Goal: Information Seeking & Learning: Find contact information

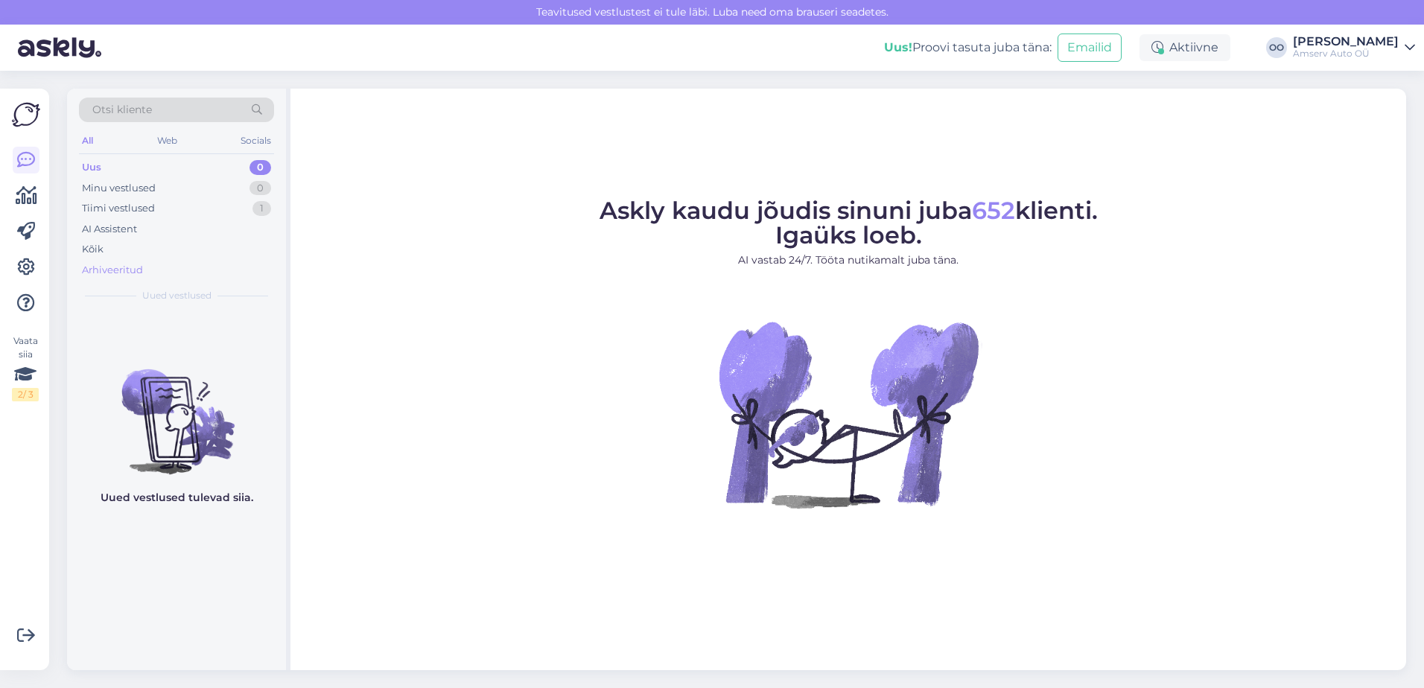
click at [102, 271] on div "Arhiveeritud" at bounding box center [112, 270] width 61 height 15
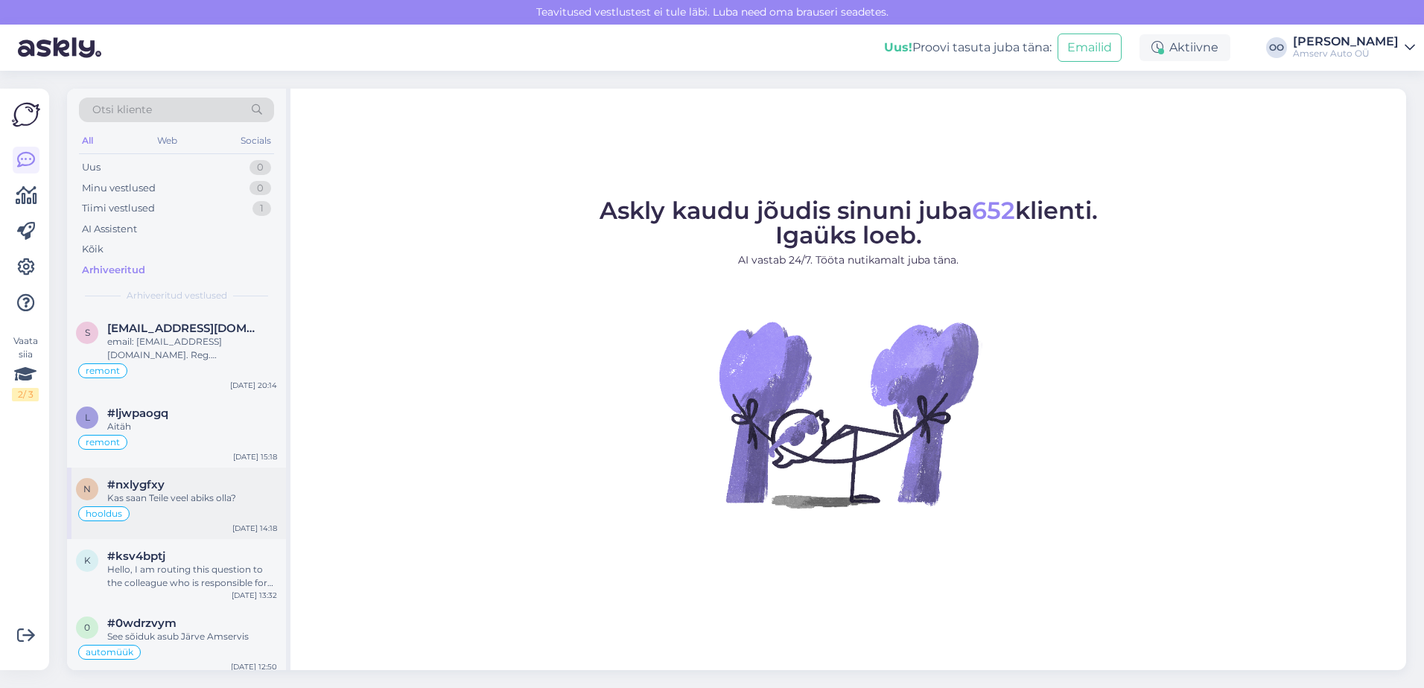
click at [194, 498] on div "Kas saan Teile veel abiks olla?" at bounding box center [192, 498] width 170 height 13
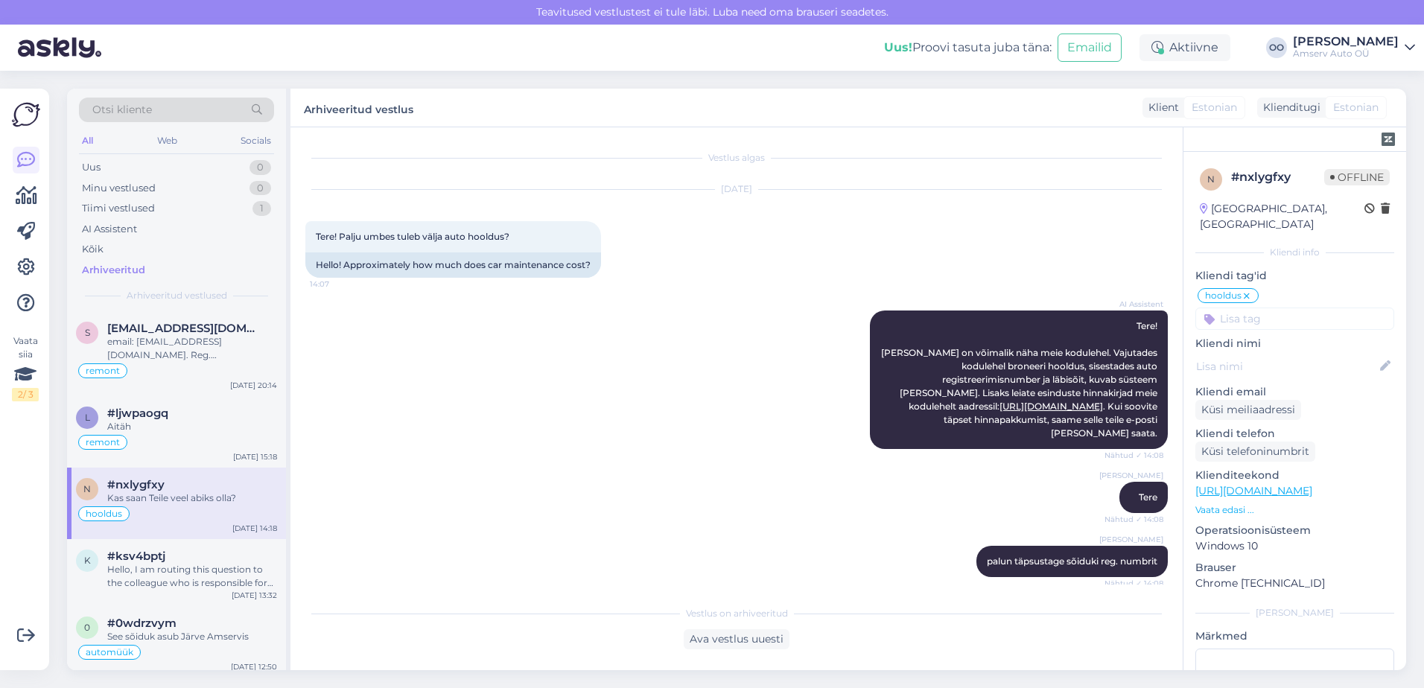
scroll to position [690, 0]
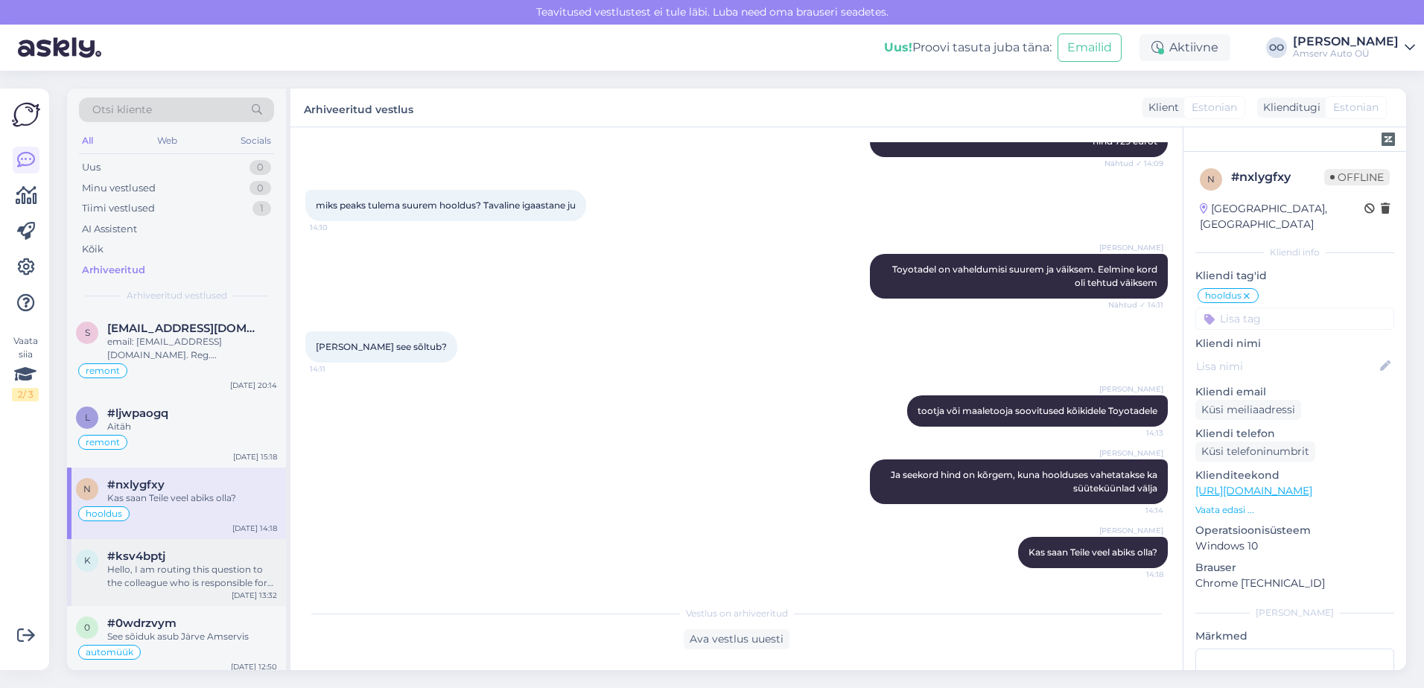
click at [196, 557] on div "#ksv4bptj" at bounding box center [192, 556] width 170 height 13
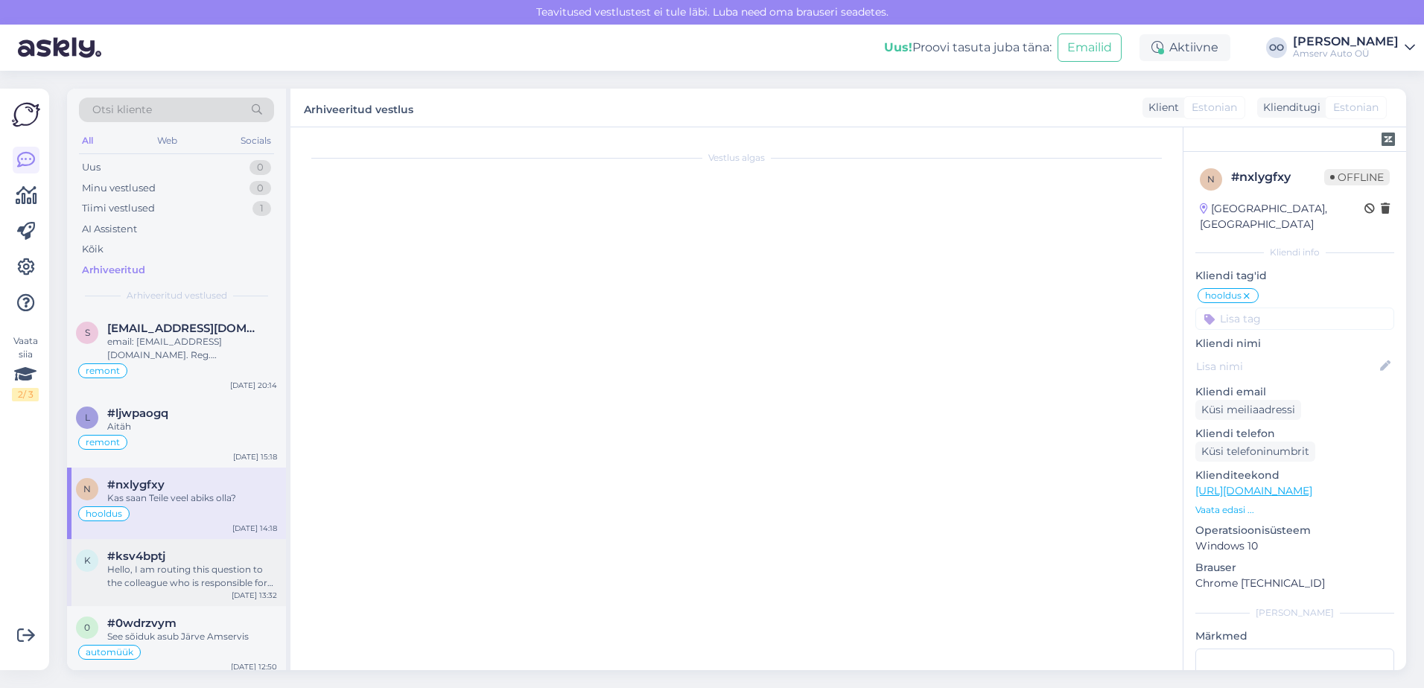
scroll to position [0, 0]
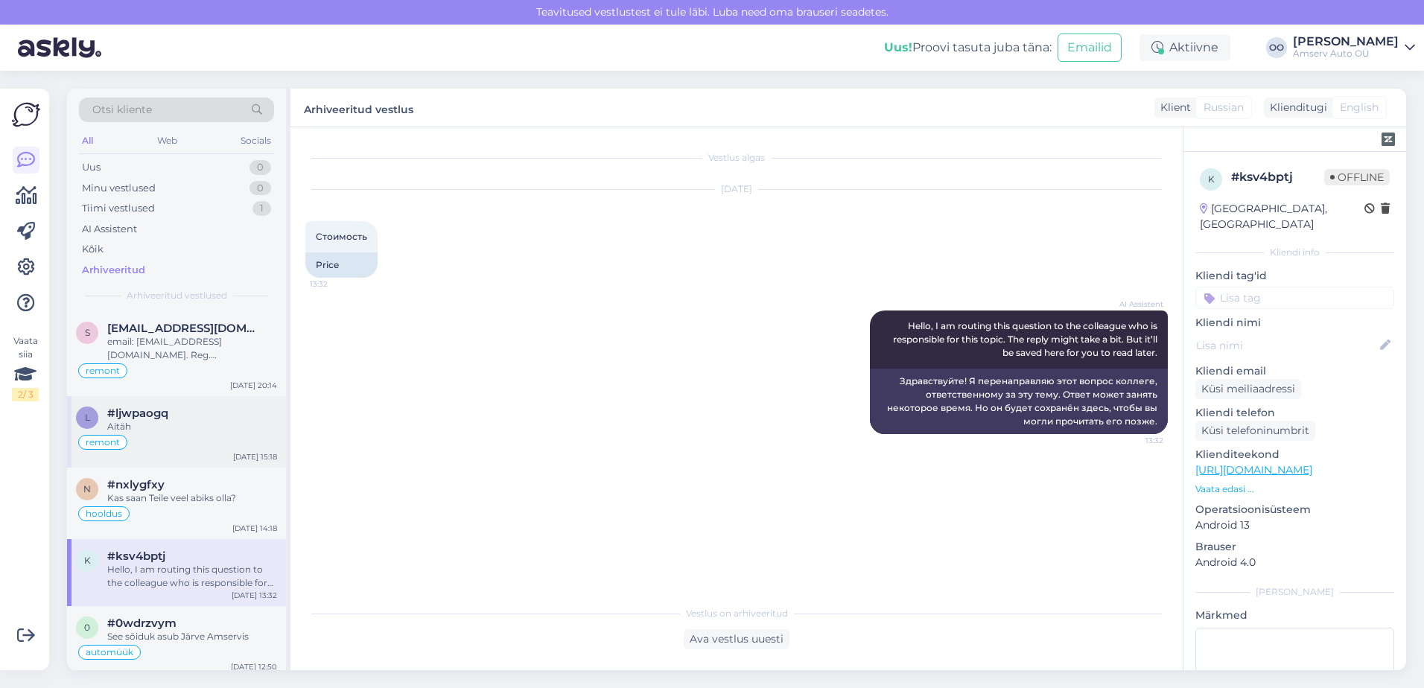
click at [171, 462] on div "l #ljwpaogq Aitäh remont [DATE] 15:18" at bounding box center [176, 431] width 219 height 71
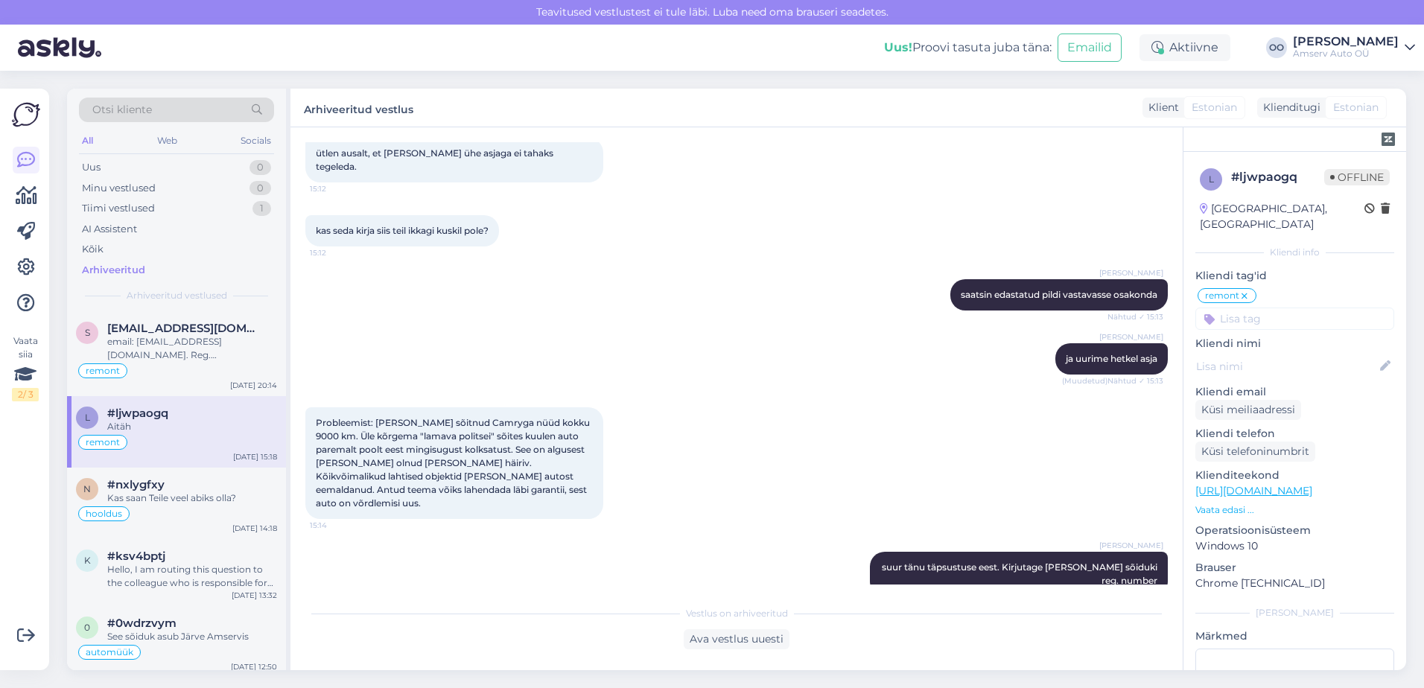
scroll to position [1563, 0]
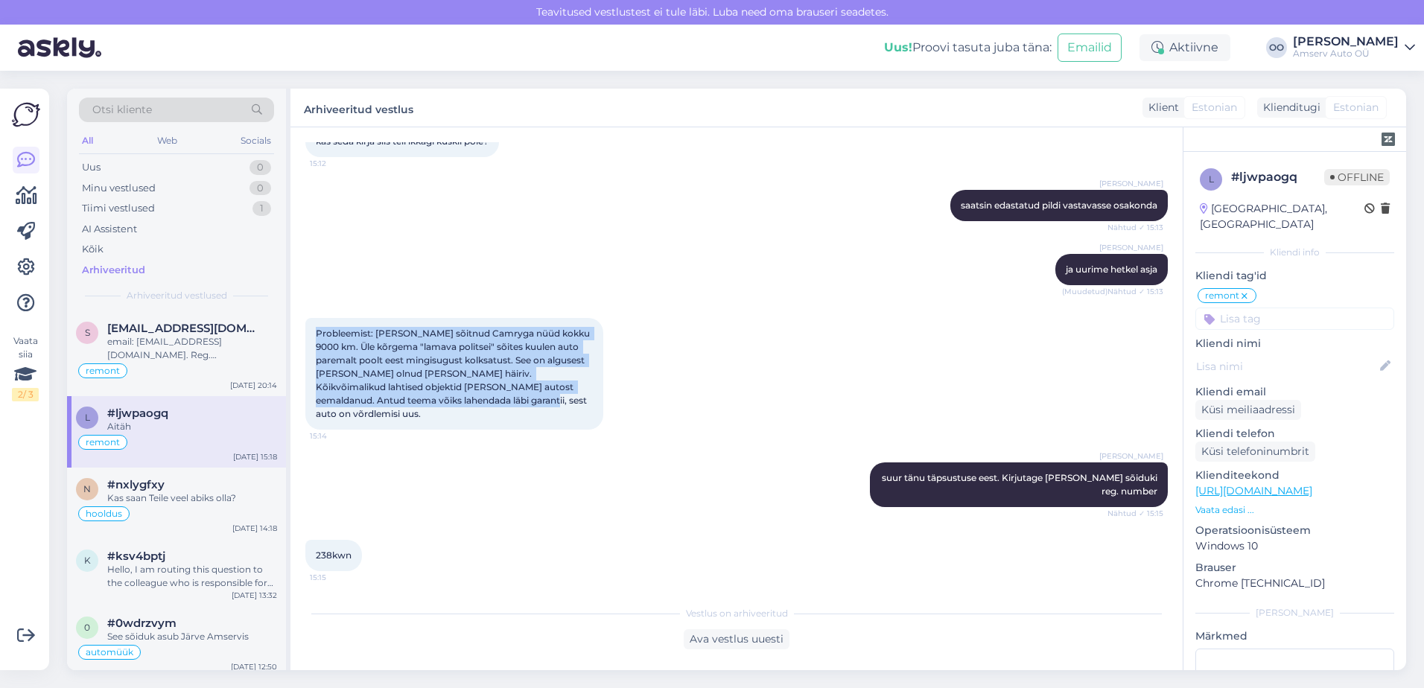
drag, startPoint x: 501, startPoint y: 373, endPoint x: 450, endPoint y: 376, distance: 51.5
click at [303, 298] on div "Vestlus algas [DATE] tere, 15:05 hello, AI Assistent [PERSON_NAME], kuidas saan…" at bounding box center [736, 398] width 892 height 543
copy span "Probleemist: [PERSON_NAME] sõitnud Camryga nüüd kokku 9000 km. Üle kõrgema "lam…"
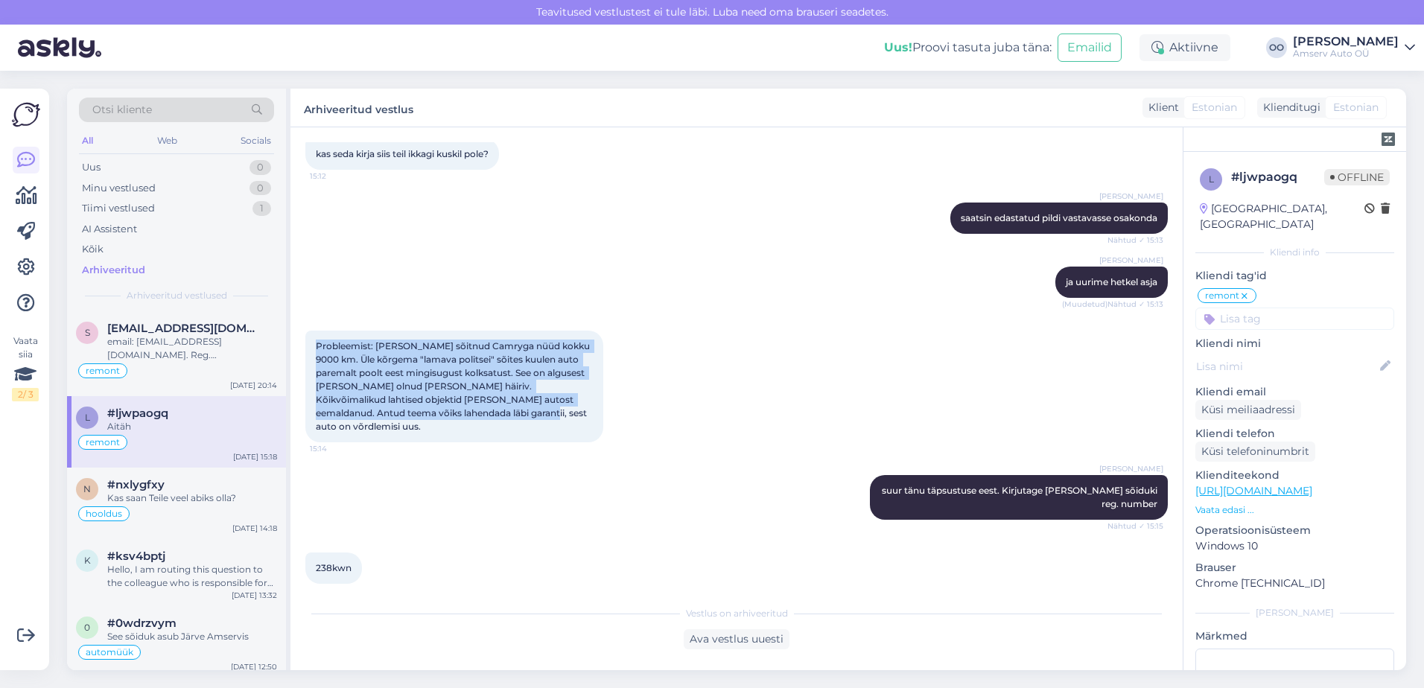
scroll to position [1713, 0]
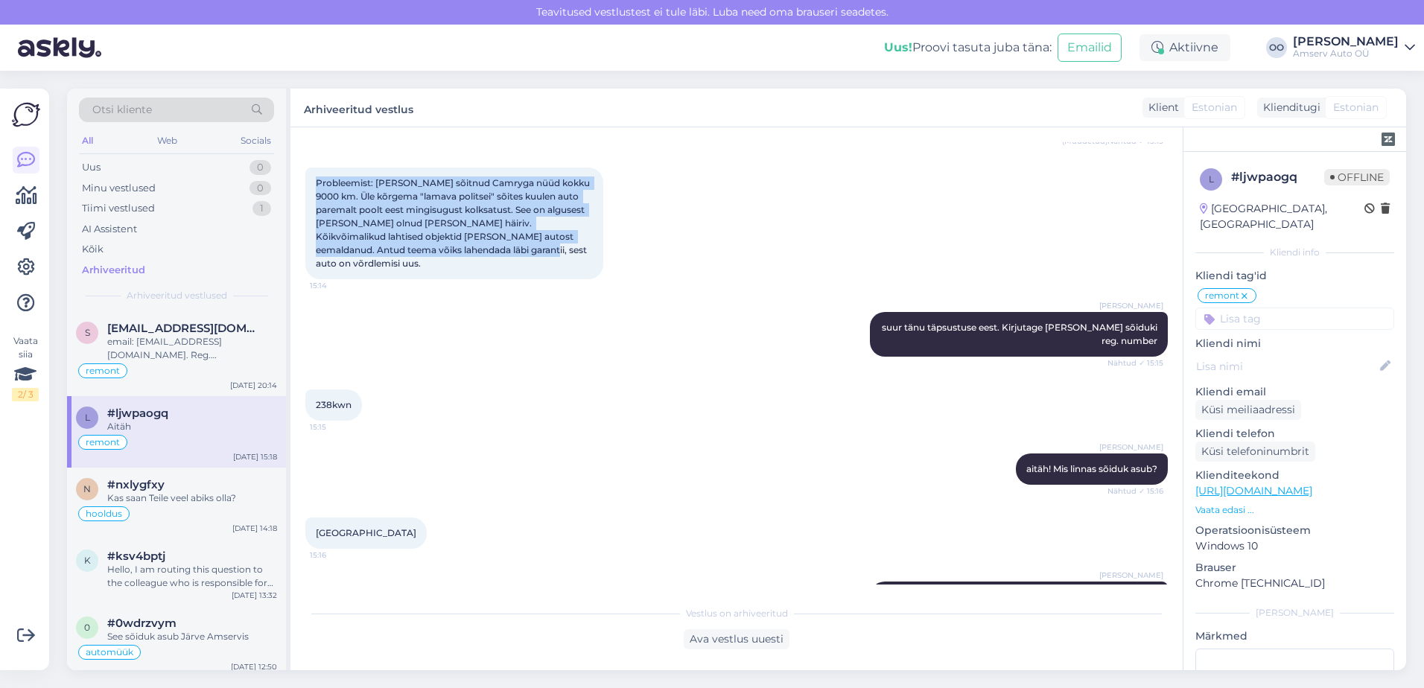
click at [526, 230] on div "Probleemist: [PERSON_NAME] sõitnud Camryga nüüd kokku 9000 km. Üle kõrgema "lam…" at bounding box center [454, 224] width 298 height 112
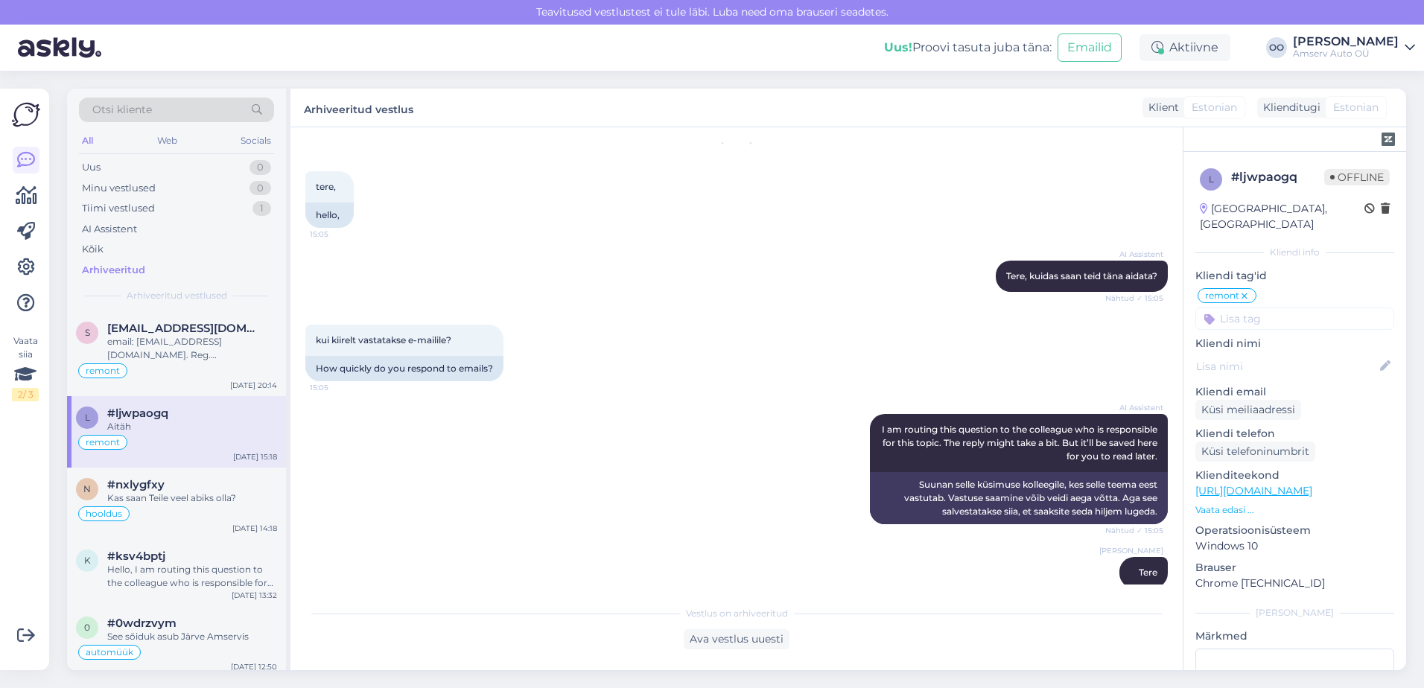
scroll to position [0, 0]
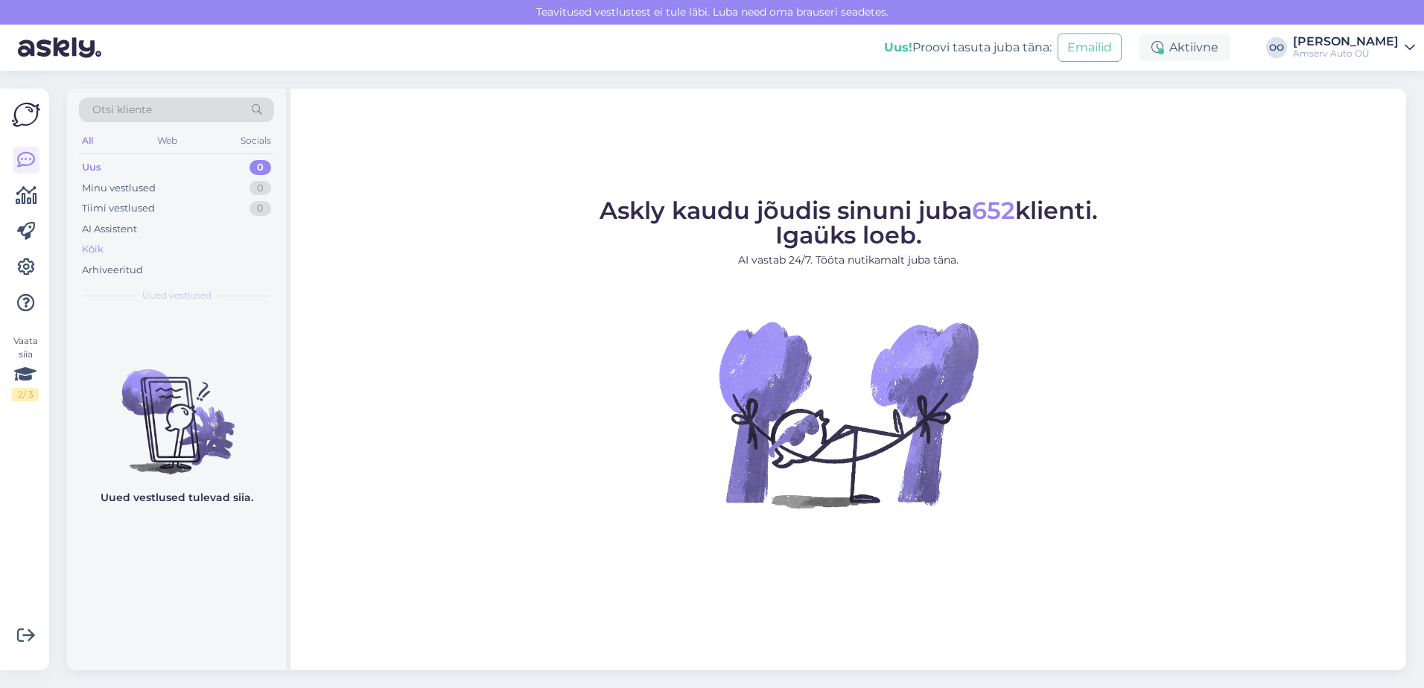
click at [98, 250] on div "Kõik" at bounding box center [93, 249] width 22 height 15
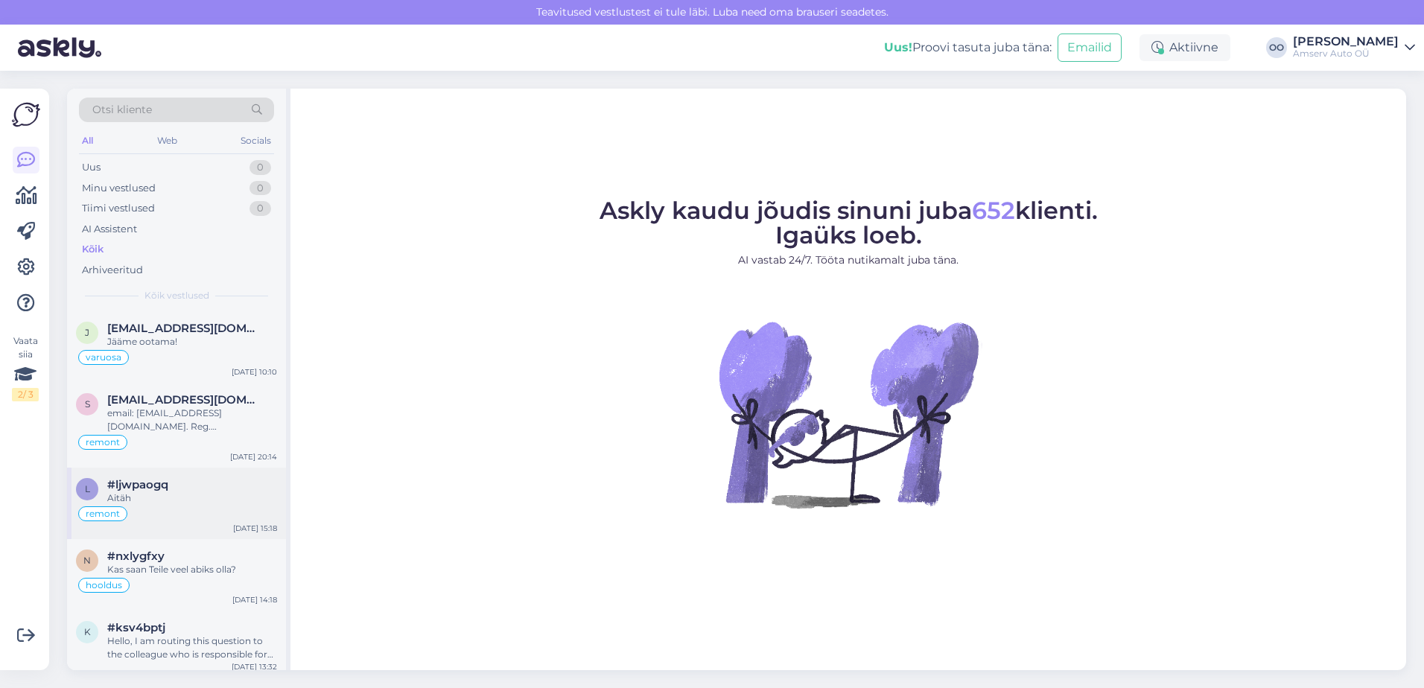
click at [166, 512] on div "remont" at bounding box center [176, 514] width 201 height 18
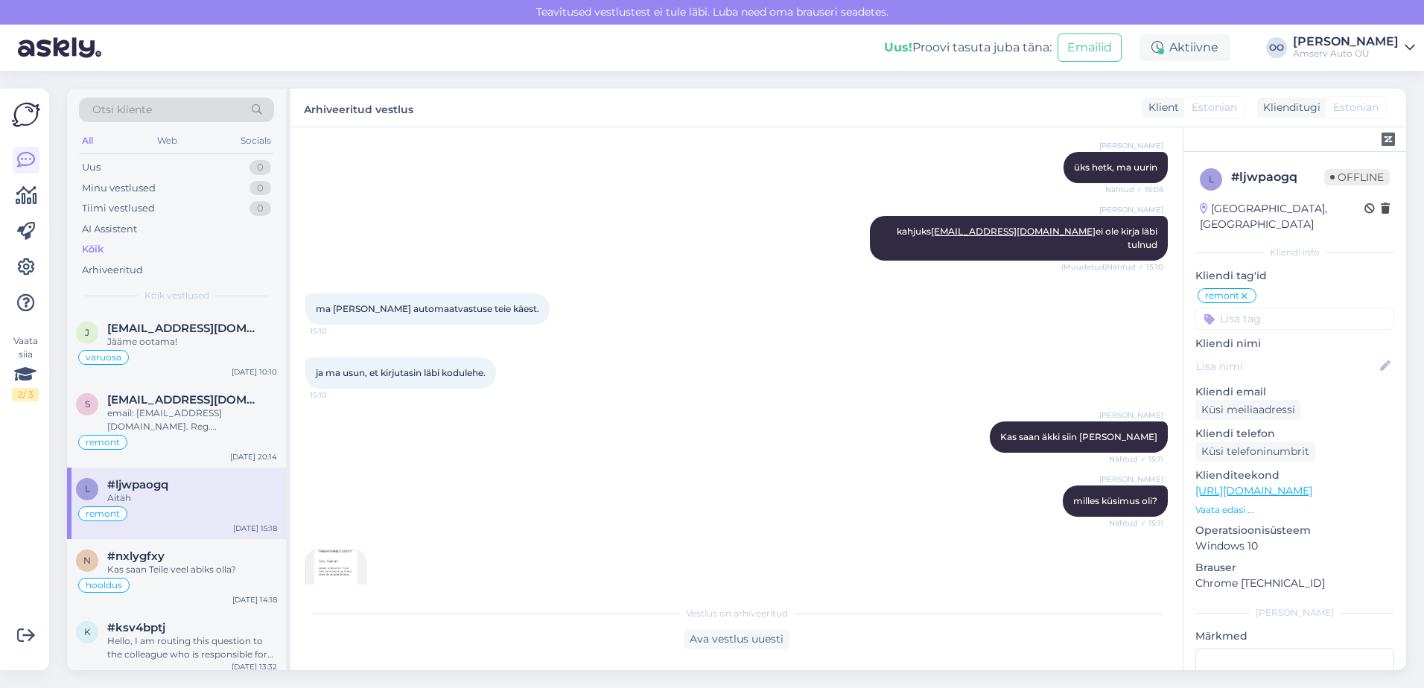
scroll to position [967, 0]
click at [332, 559] on img at bounding box center [336, 581] width 60 height 60
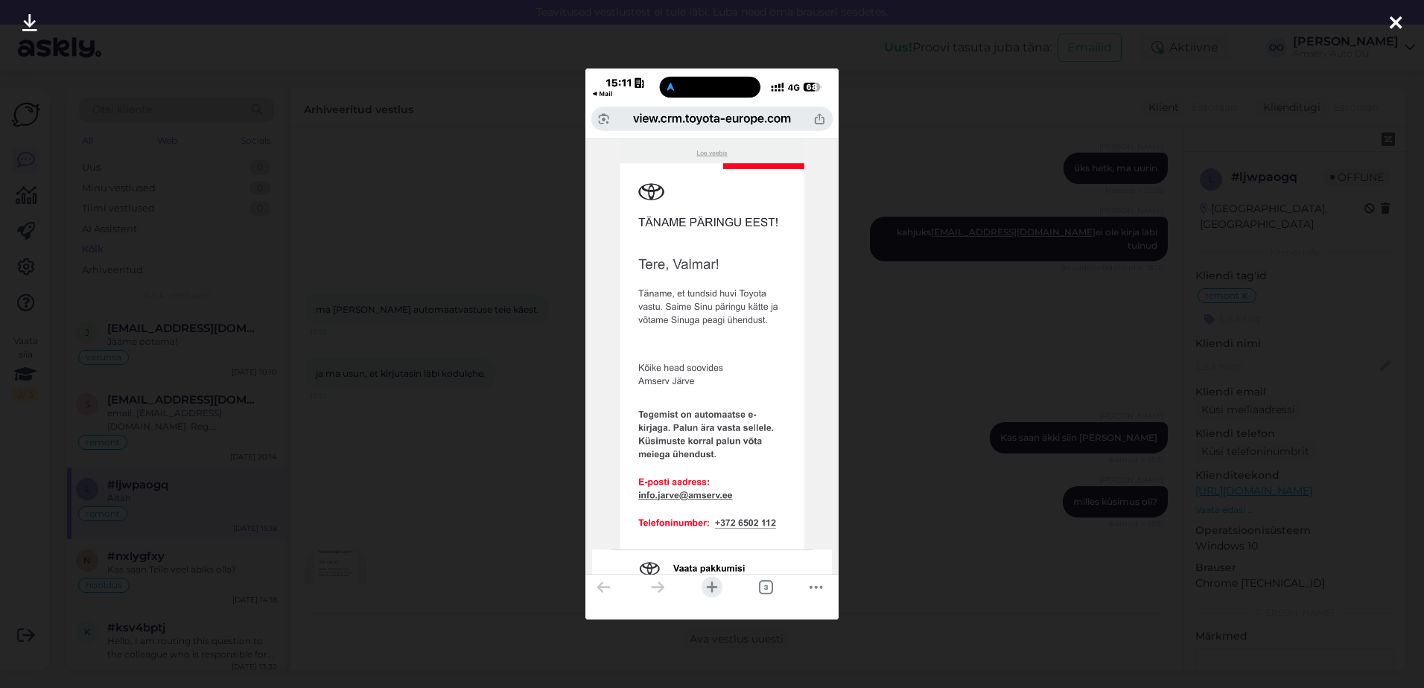
click at [1406, 19] on div at bounding box center [1396, 23] width 30 height 47
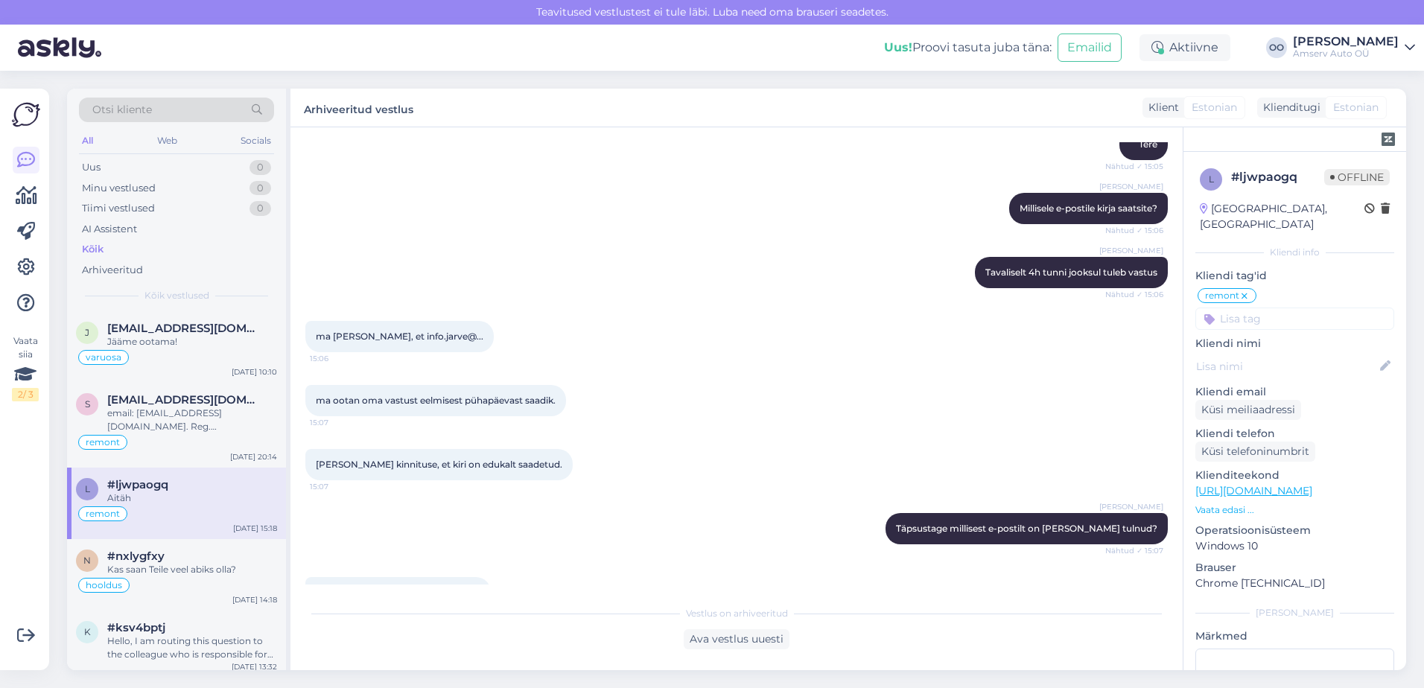
scroll to position [445, 0]
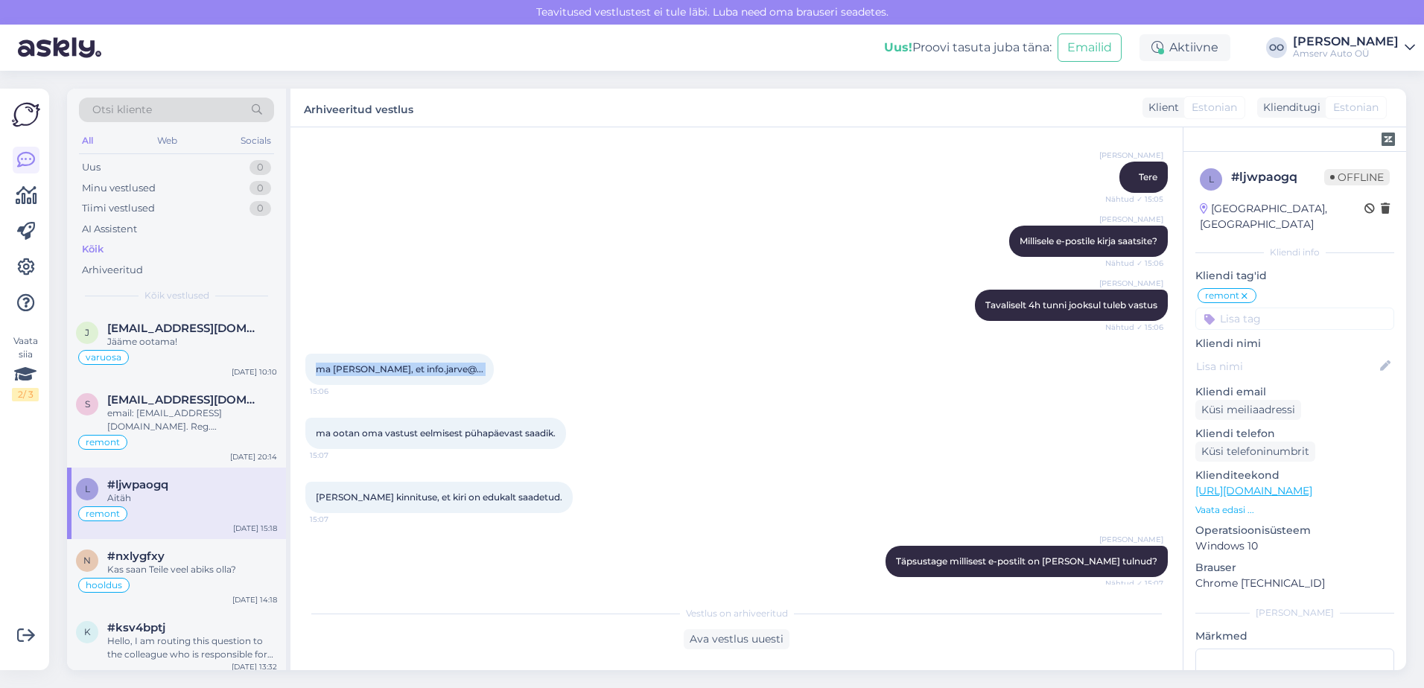
drag, startPoint x: 306, startPoint y: 372, endPoint x: 451, endPoint y: 369, distance: 144.5
click at [451, 370] on div "ma arvan, et info.jarve@... 15:06" at bounding box center [399, 369] width 188 height 31
copy div "ma arvan, et info.jarve@... 15:06"
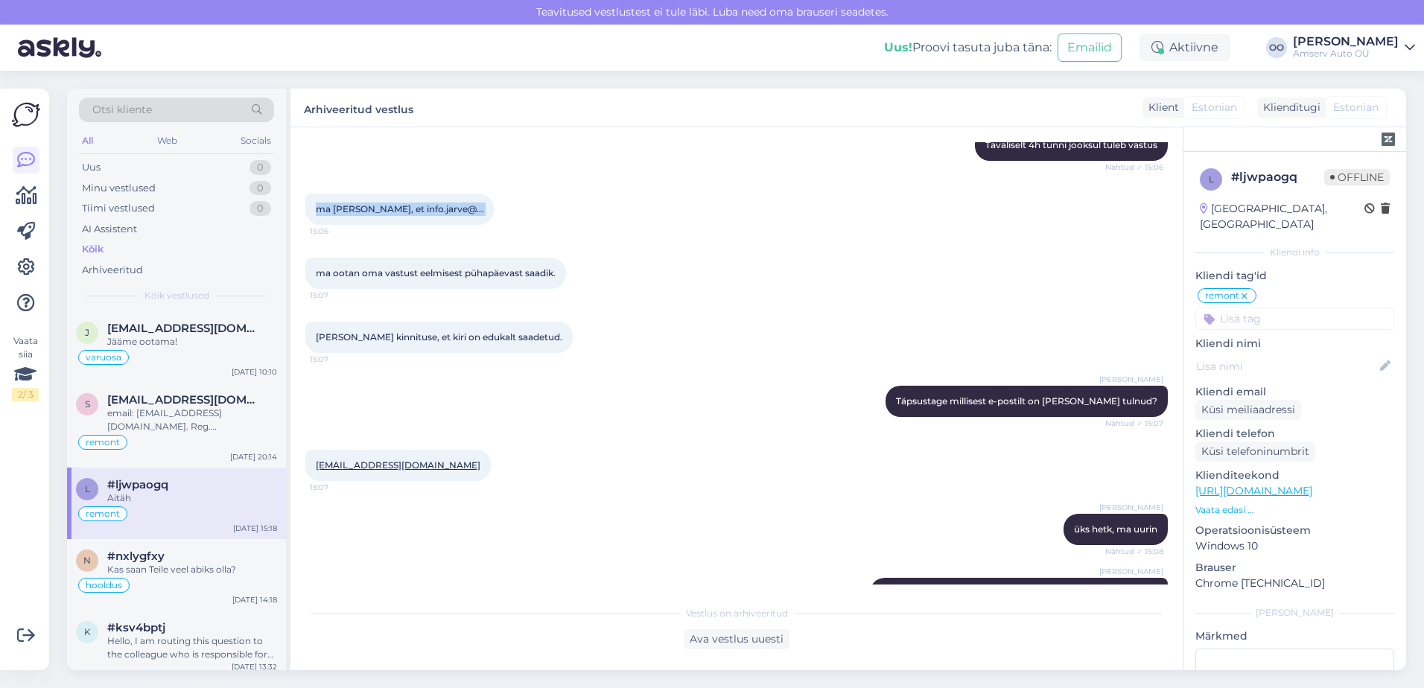
scroll to position [818, 0]
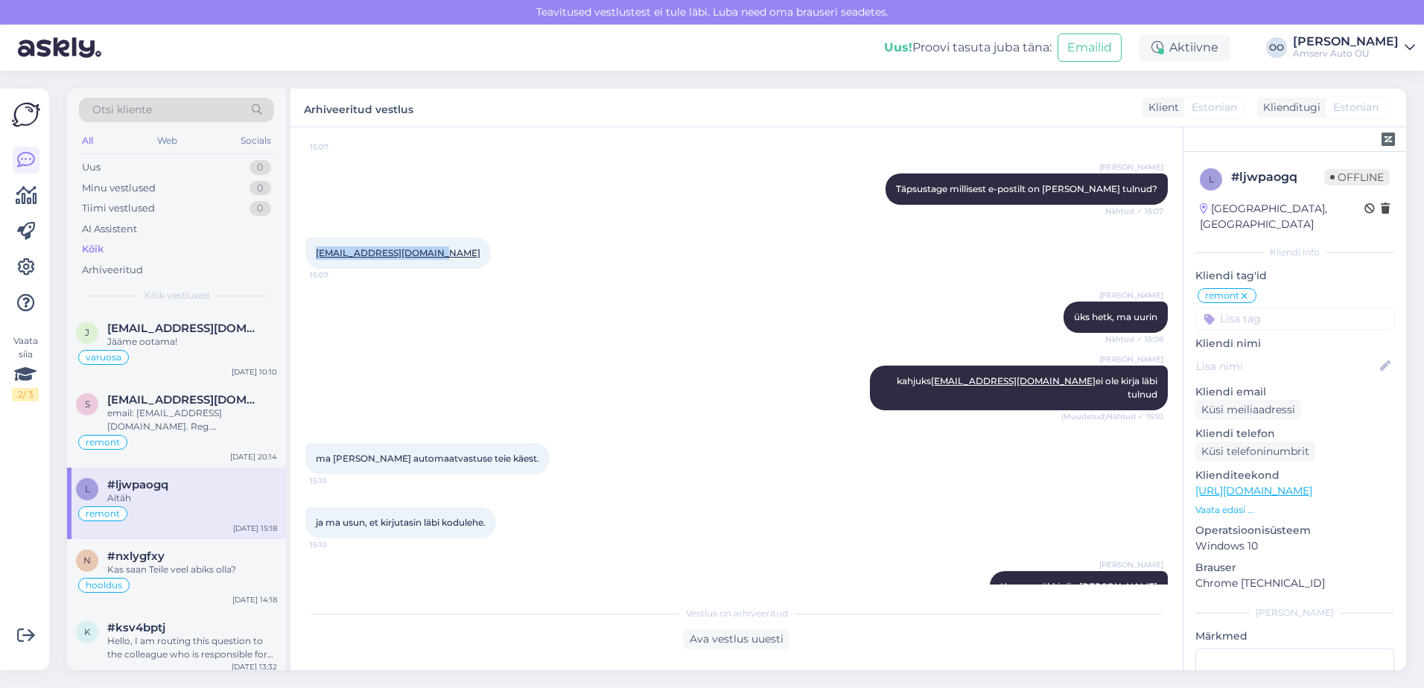
drag, startPoint x: 433, startPoint y: 254, endPoint x: 361, endPoint y: 279, distance: 75.9
click at [310, 254] on div "valmar.lassik@gmail.com 15:07" at bounding box center [397, 253] width 185 height 31
copy link "[EMAIL_ADDRESS][DOMAIN_NAME]"
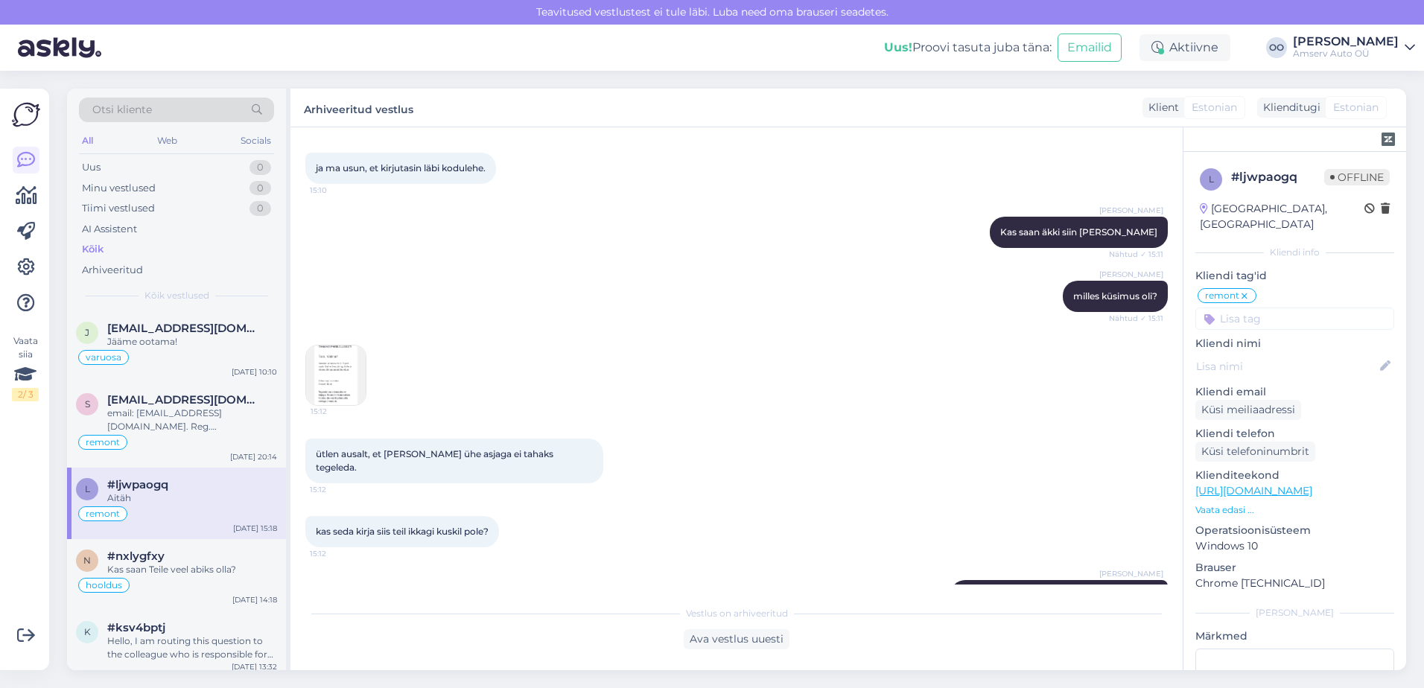
scroll to position [1190, 0]
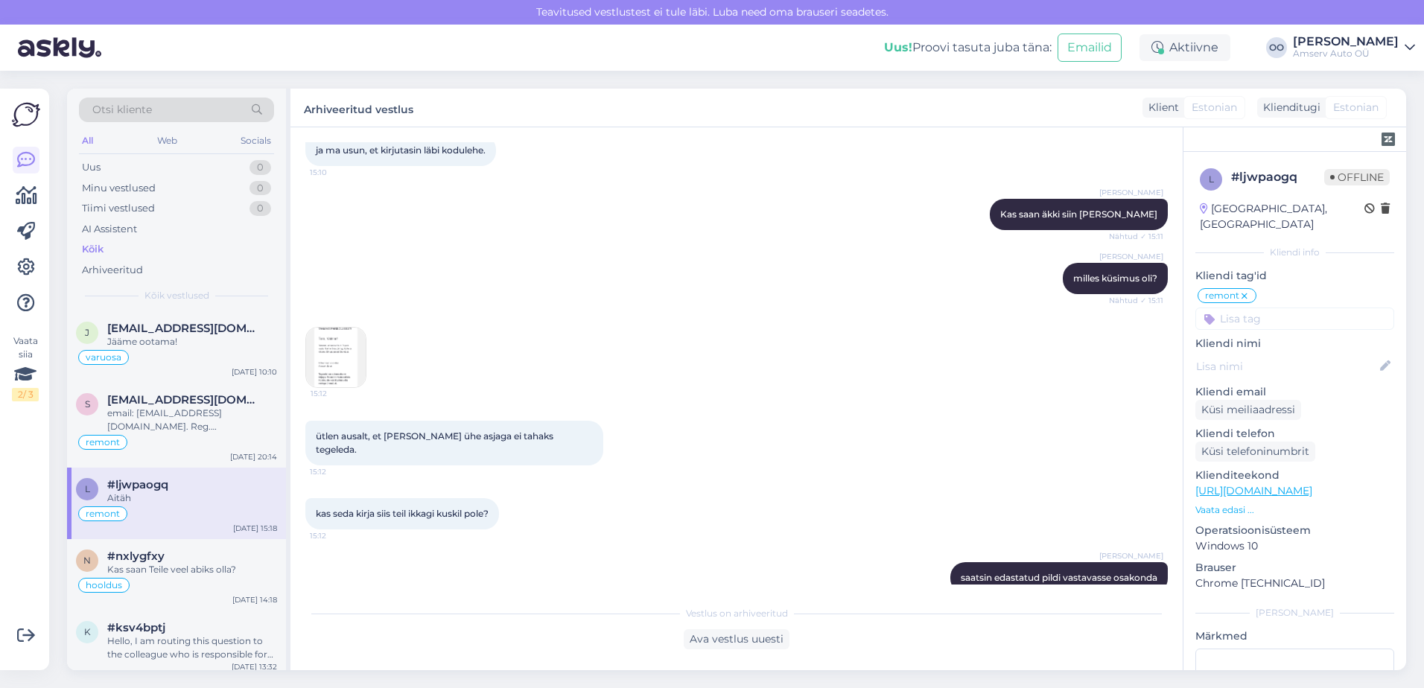
click at [356, 341] on img at bounding box center [336, 358] width 60 height 60
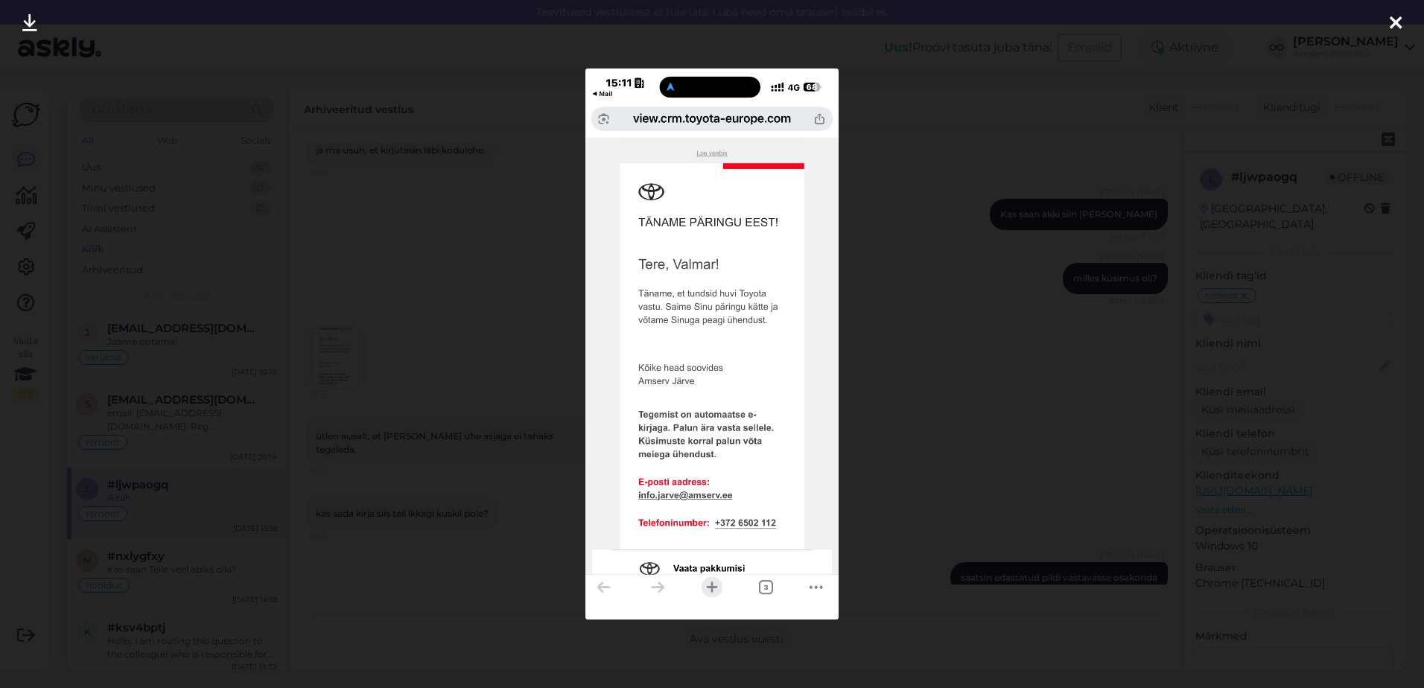
click at [1396, 19] on icon at bounding box center [1396, 23] width 12 height 19
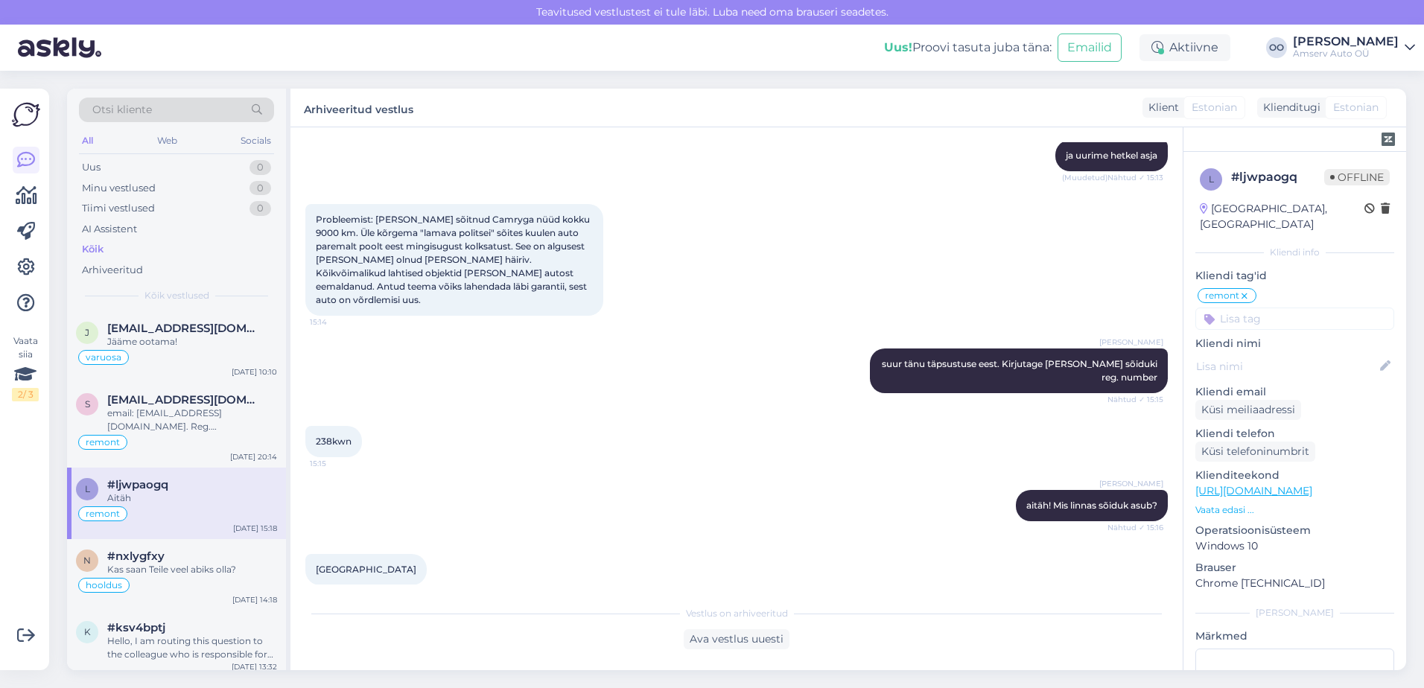
scroll to position [1711, 0]
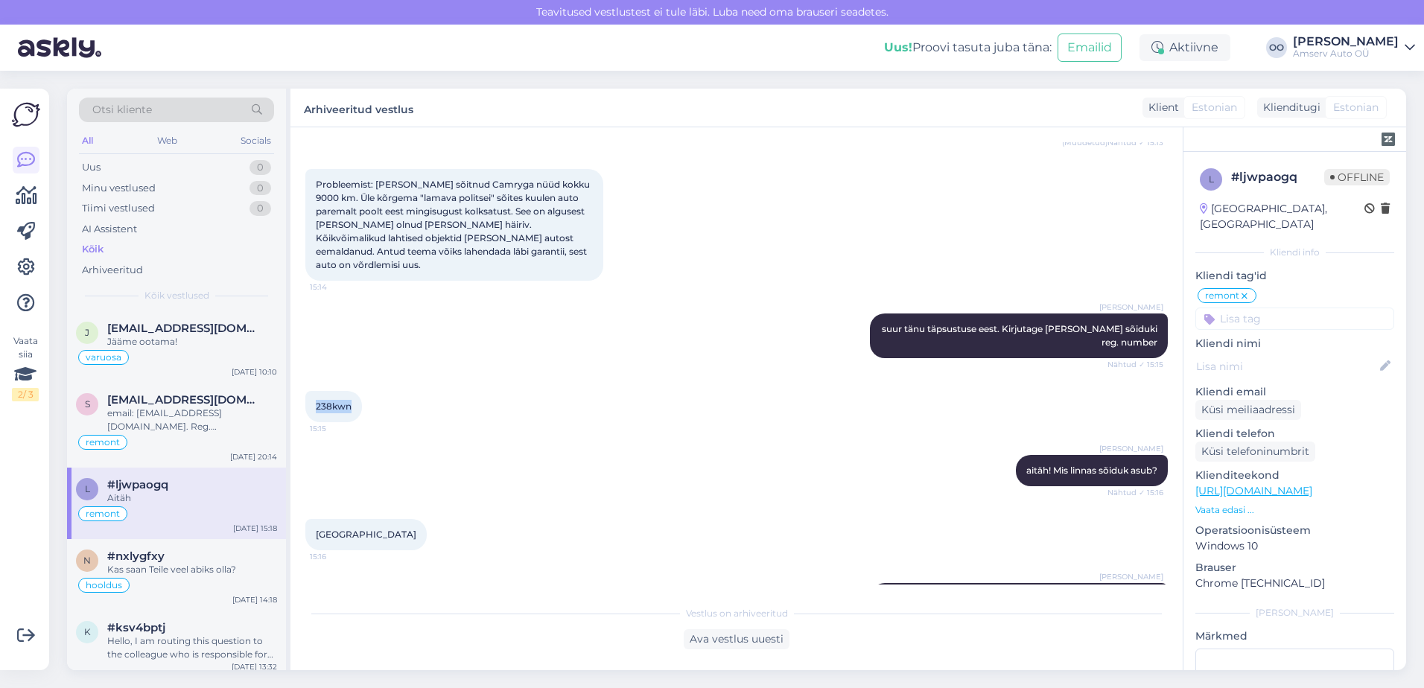
drag, startPoint x: 356, startPoint y: 368, endPoint x: 305, endPoint y: 366, distance: 50.7
click at [305, 391] on div "238kwn 15:15" at bounding box center [333, 406] width 57 height 31
copy span "238kwn"
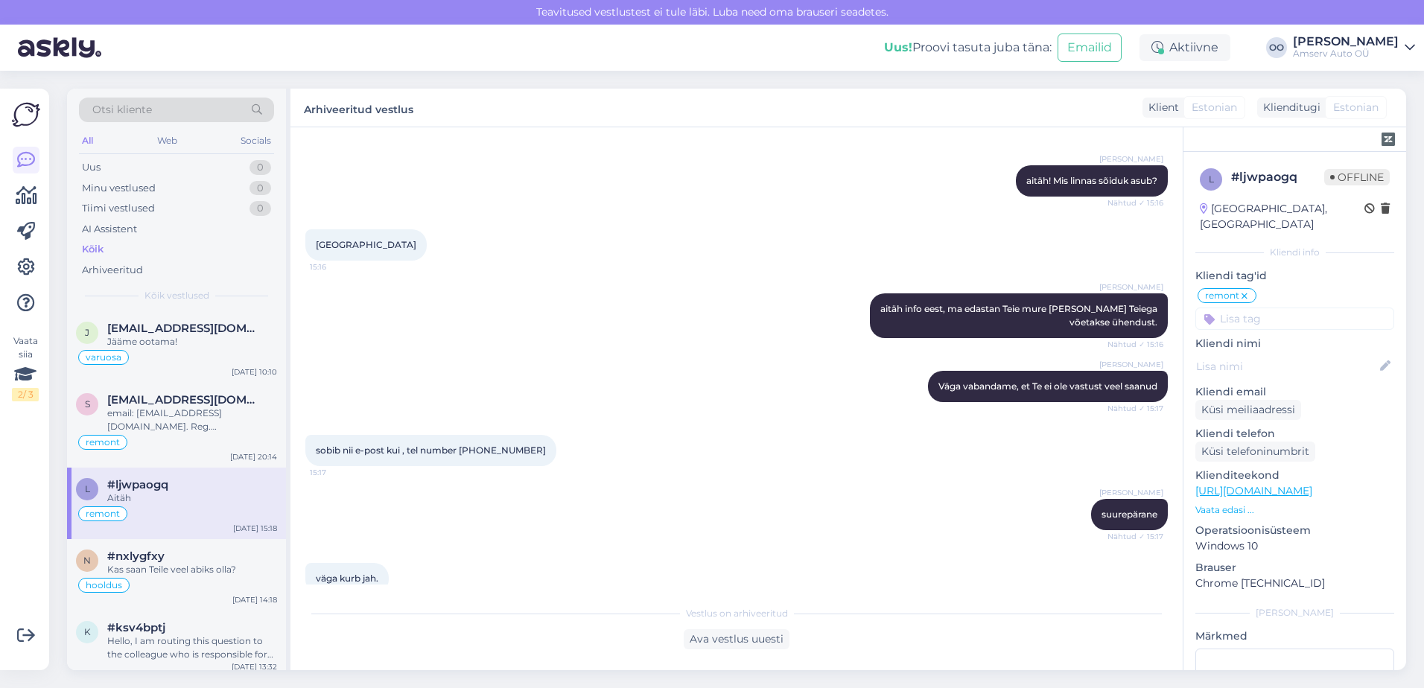
scroll to position [2009, 0]
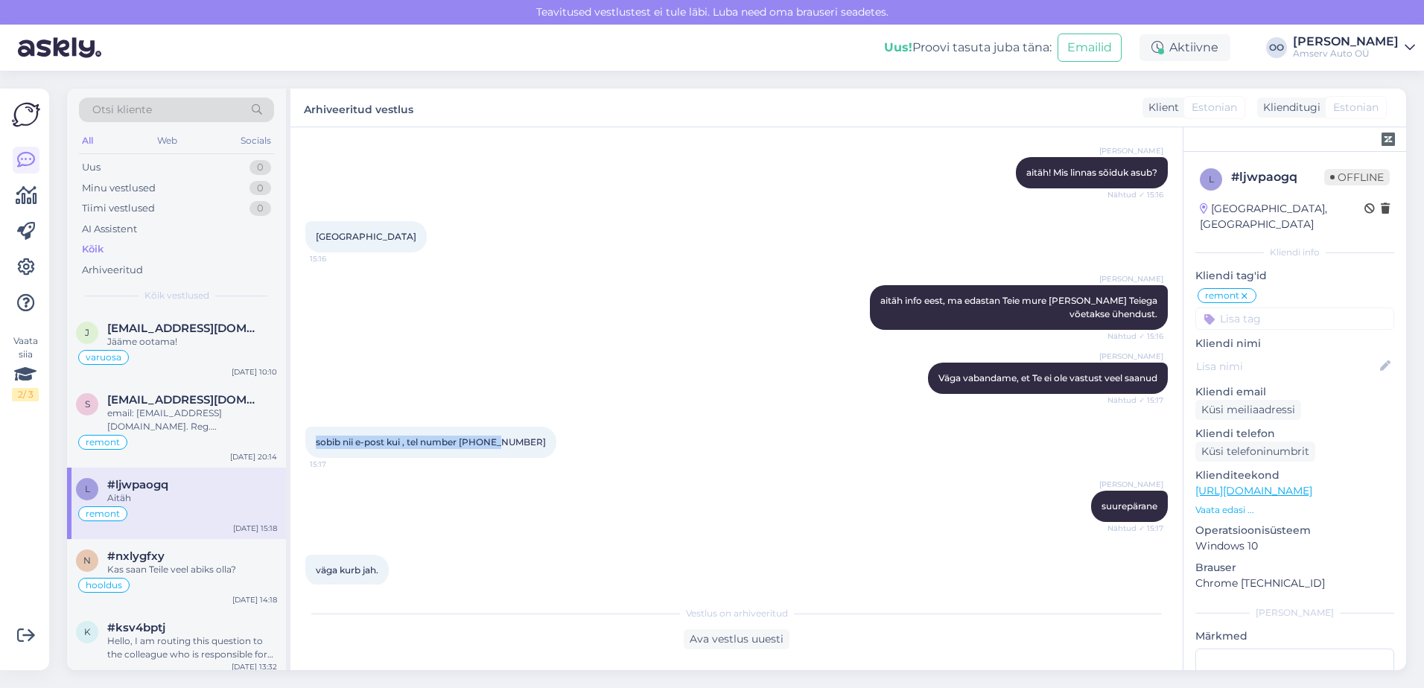
drag, startPoint x: 503, startPoint y: 404, endPoint x: 308, endPoint y: 407, distance: 195.1
click at [308, 427] on div "sobib nii e-post kui , tel number 5296979 15:17" at bounding box center [430, 442] width 251 height 31
copy span "sobib nii e-post kui , tel number [PHONE_NUMBER]"
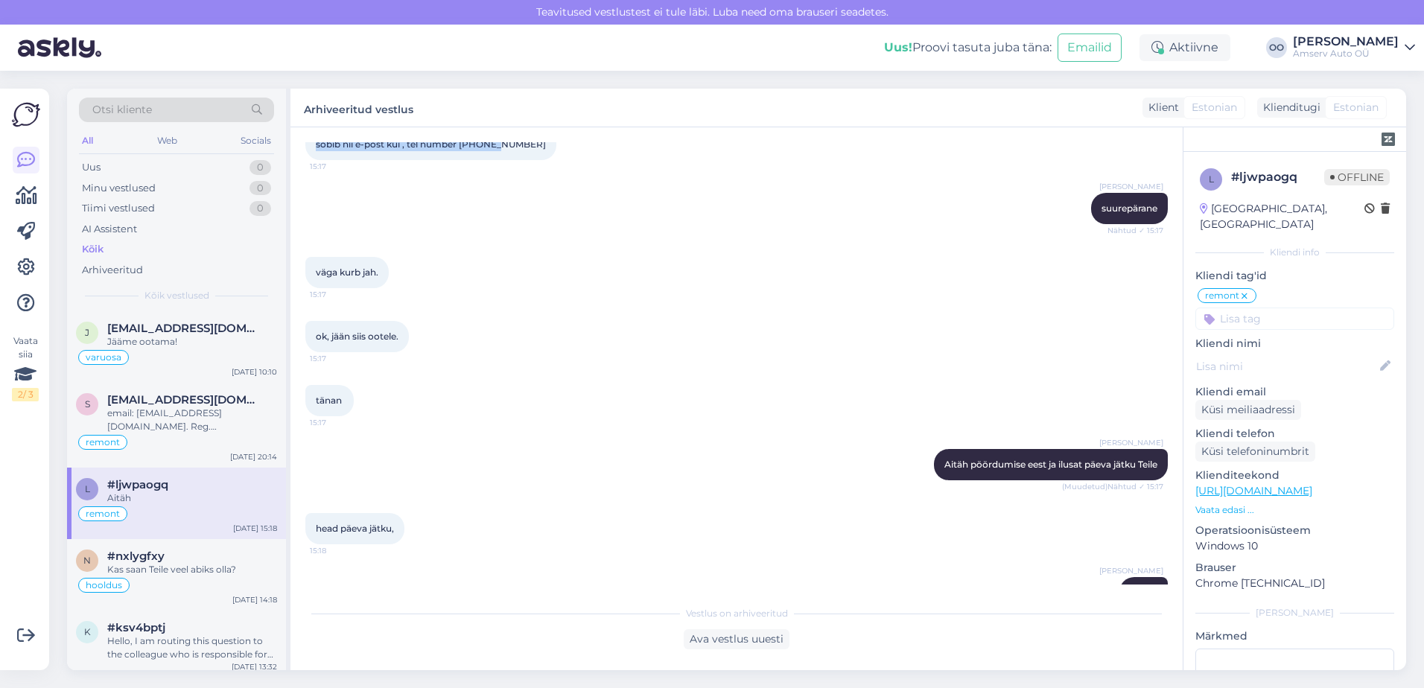
scroll to position [2084, 0]
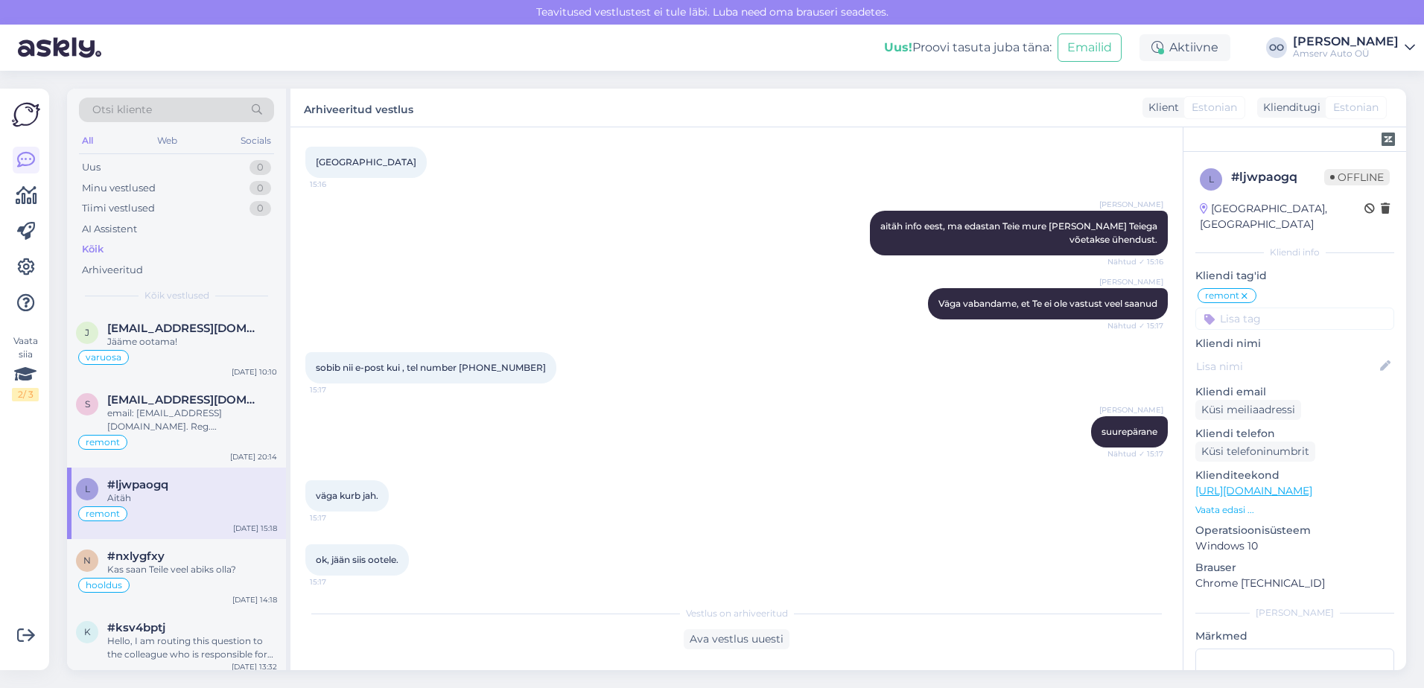
click at [657, 528] on div "ok, jään siis ootele. 15:17" at bounding box center [736, 560] width 862 height 64
